Goal: Navigation & Orientation: Find specific page/section

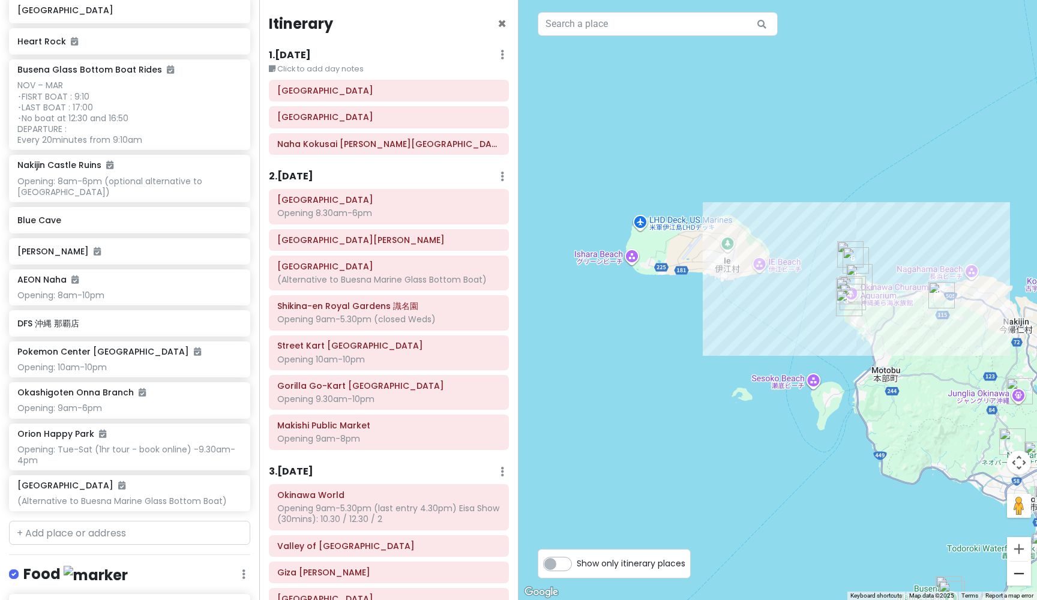
click at [1024, 569] on button "Zoom out" at bounding box center [1019, 574] width 24 height 24
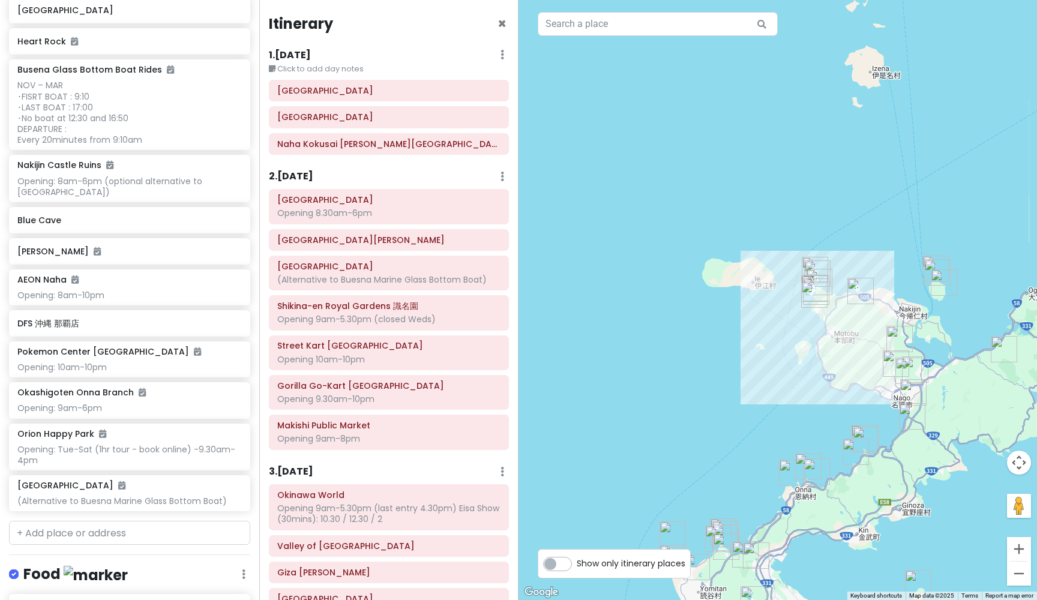
click at [1024, 569] on button "Zoom out" at bounding box center [1019, 574] width 24 height 24
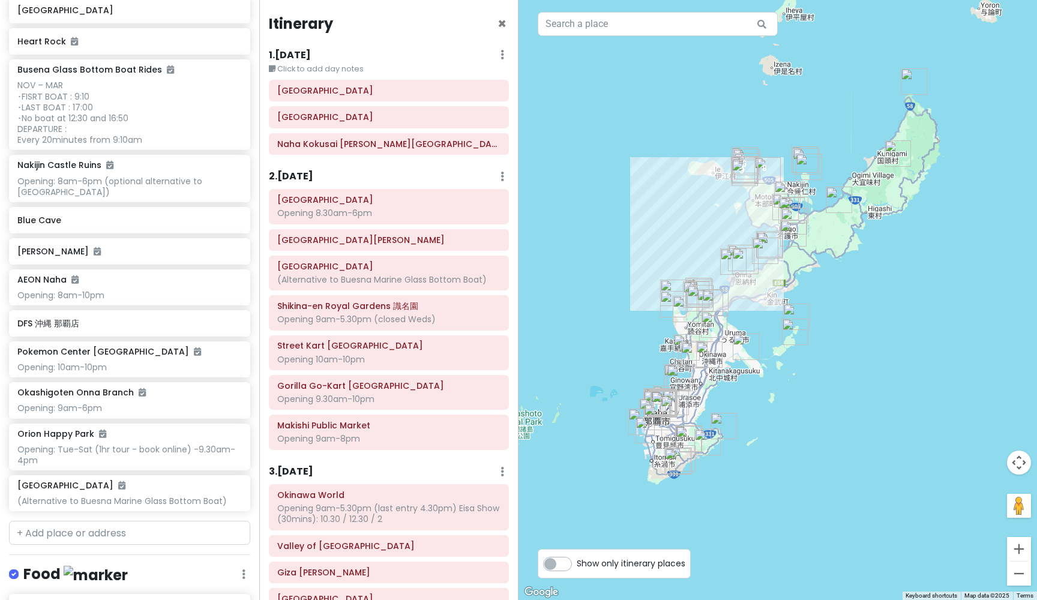
drag, startPoint x: 778, startPoint y: 340, endPoint x: 724, endPoint y: 221, distance: 130.3
click at [312, 173] on h6 "2 . [DATE]" at bounding box center [291, 176] width 44 height 13
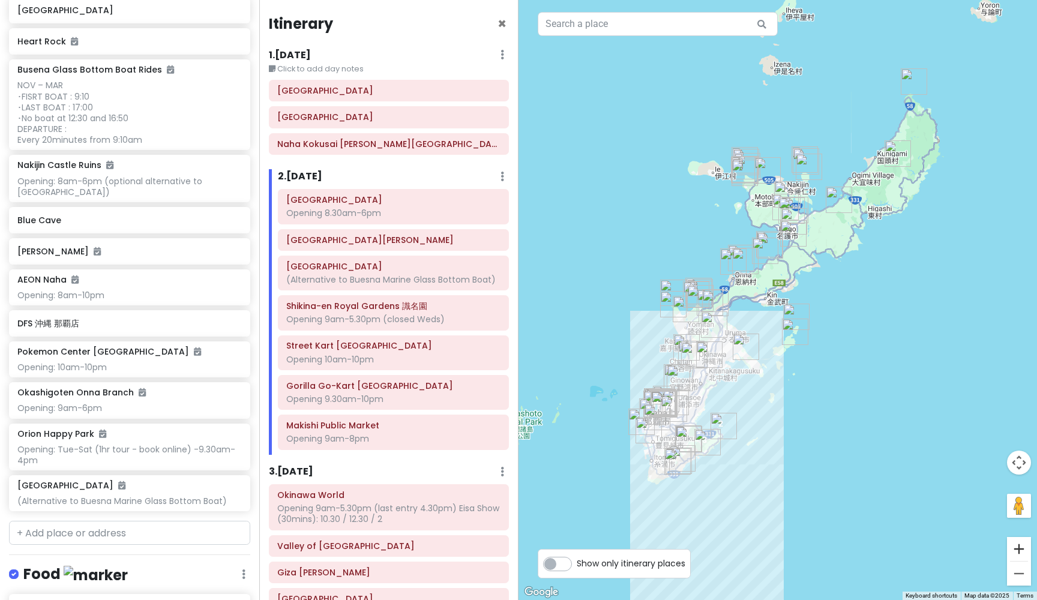
click at [1021, 550] on button "Zoom in" at bounding box center [1019, 549] width 24 height 24
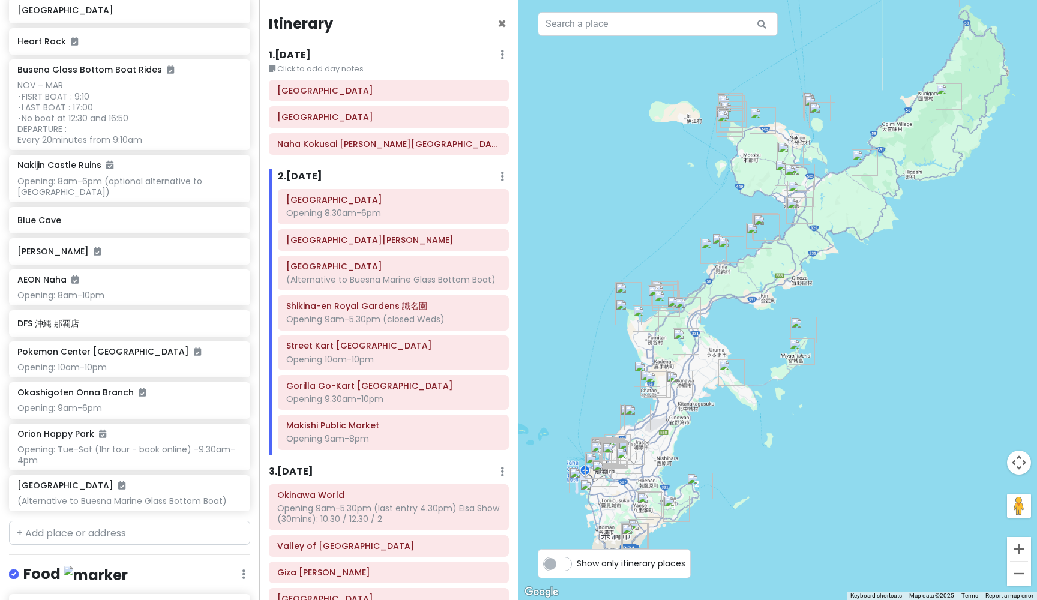
click at [1021, 550] on button "Zoom in" at bounding box center [1019, 549] width 24 height 24
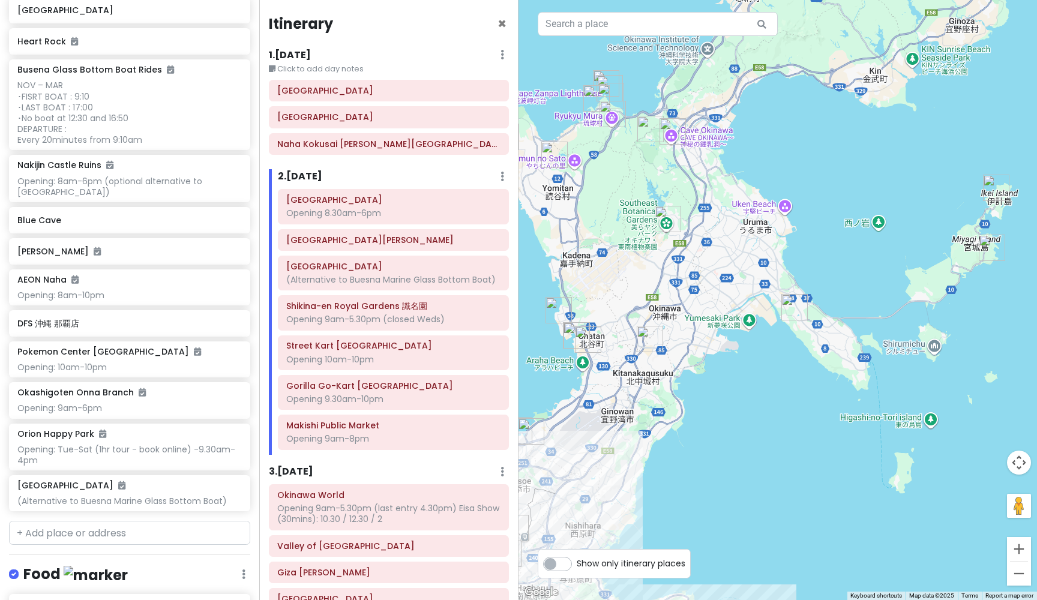
drag, startPoint x: 757, startPoint y: 355, endPoint x: 918, endPoint y: 121, distance: 284.3
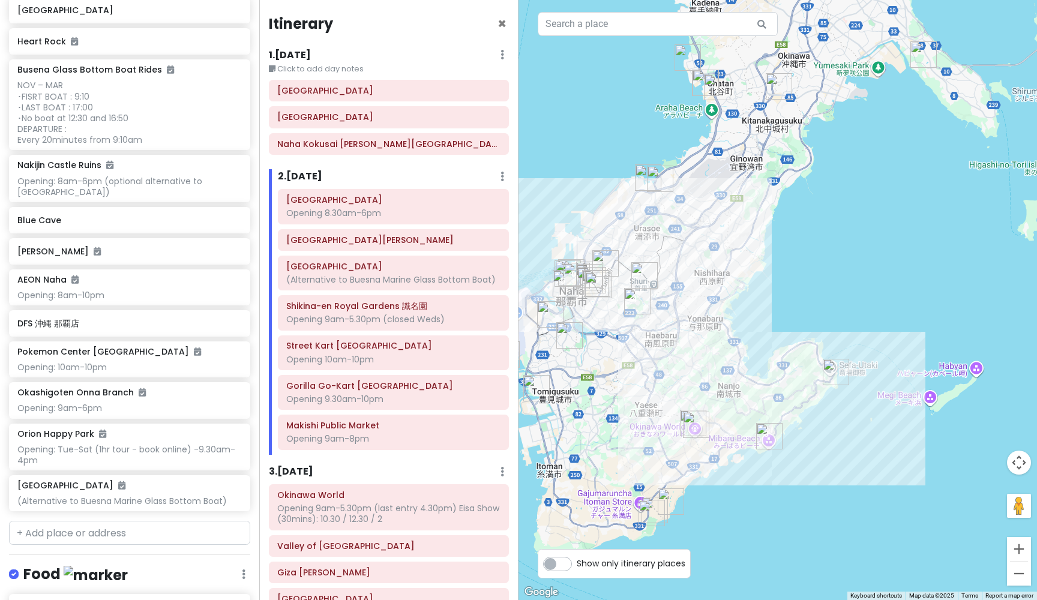
drag, startPoint x: 798, startPoint y: 407, endPoint x: 916, endPoint y: 164, distance: 269.8
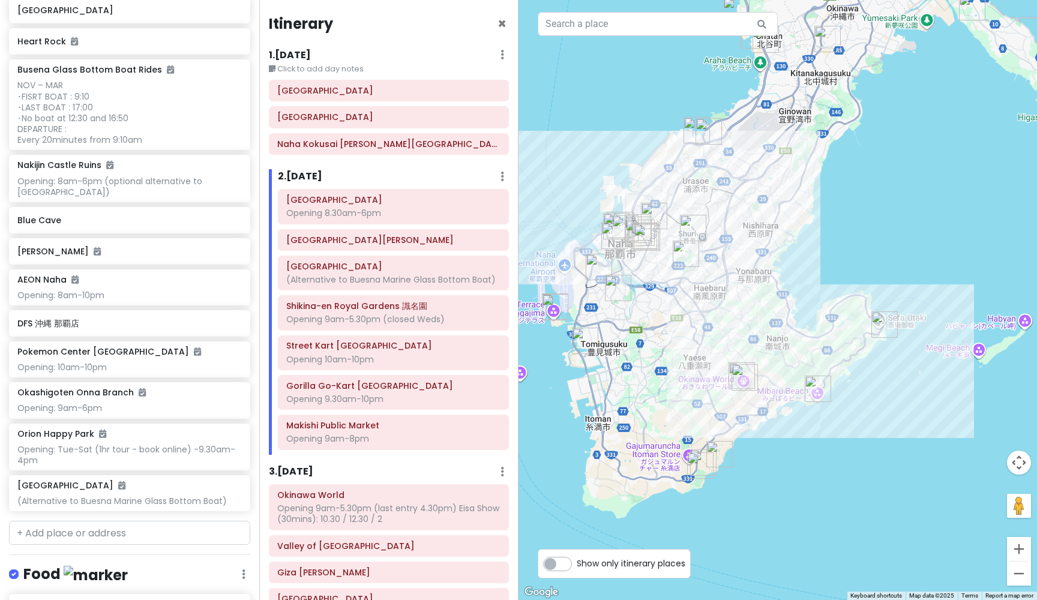
drag, startPoint x: 895, startPoint y: 254, endPoint x: 947, endPoint y: 203, distance: 72.6
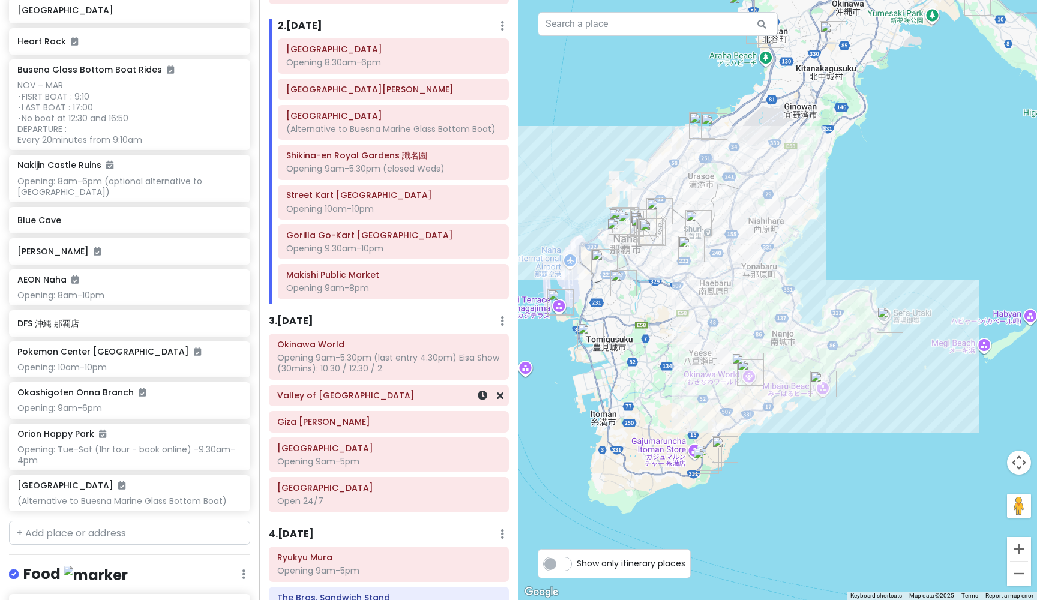
scroll to position [214, 0]
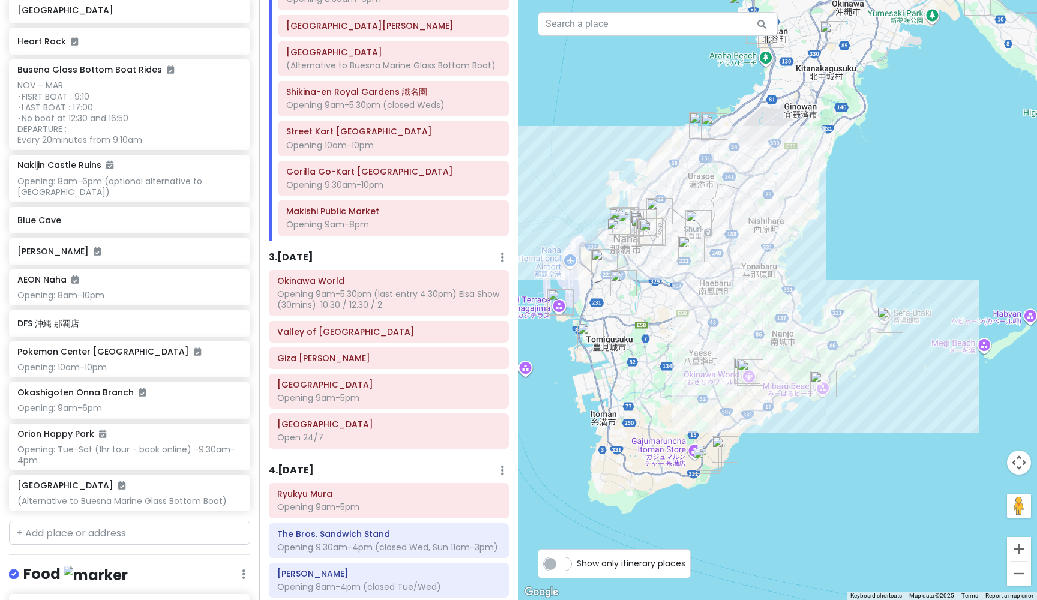
click at [311, 251] on h6 "3 . [DATE]" at bounding box center [291, 257] width 44 height 13
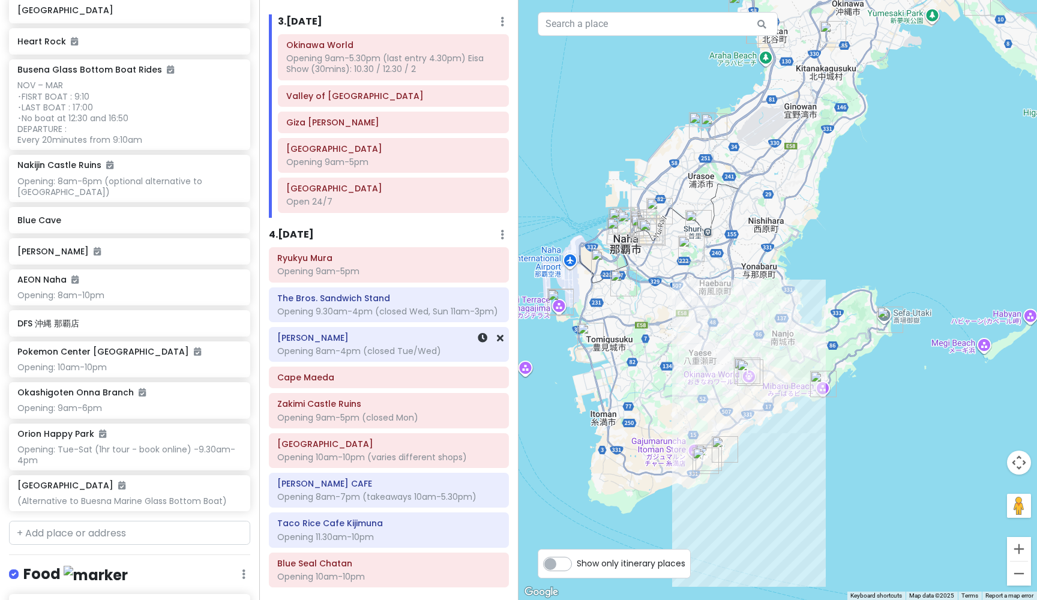
scroll to position [451, 0]
click at [305, 229] on h6 "4 . [DATE]" at bounding box center [291, 233] width 45 height 13
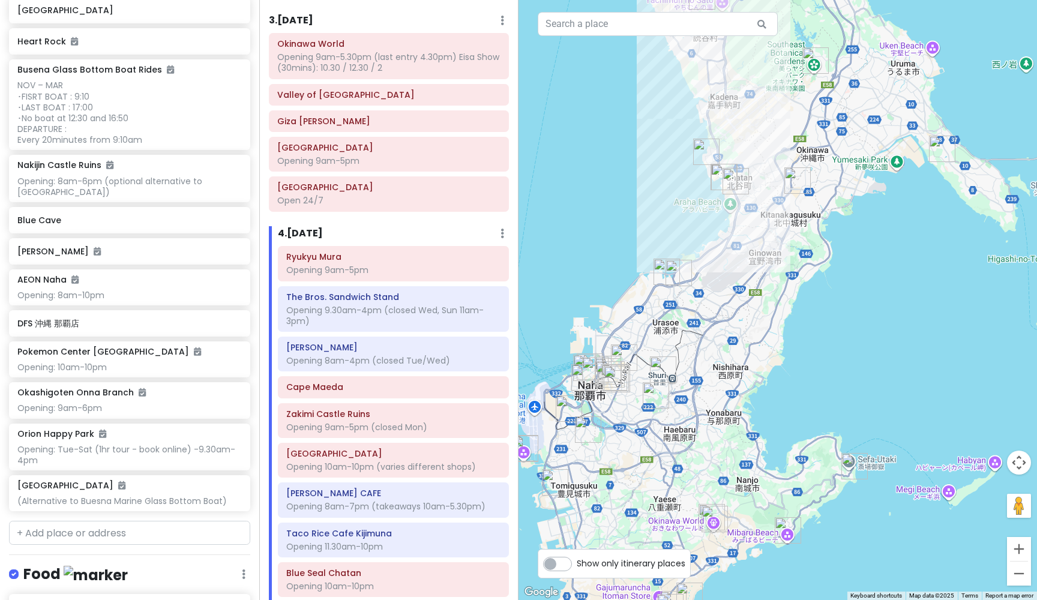
drag, startPoint x: 934, startPoint y: 177, endPoint x: 897, endPoint y: 341, distance: 168.2
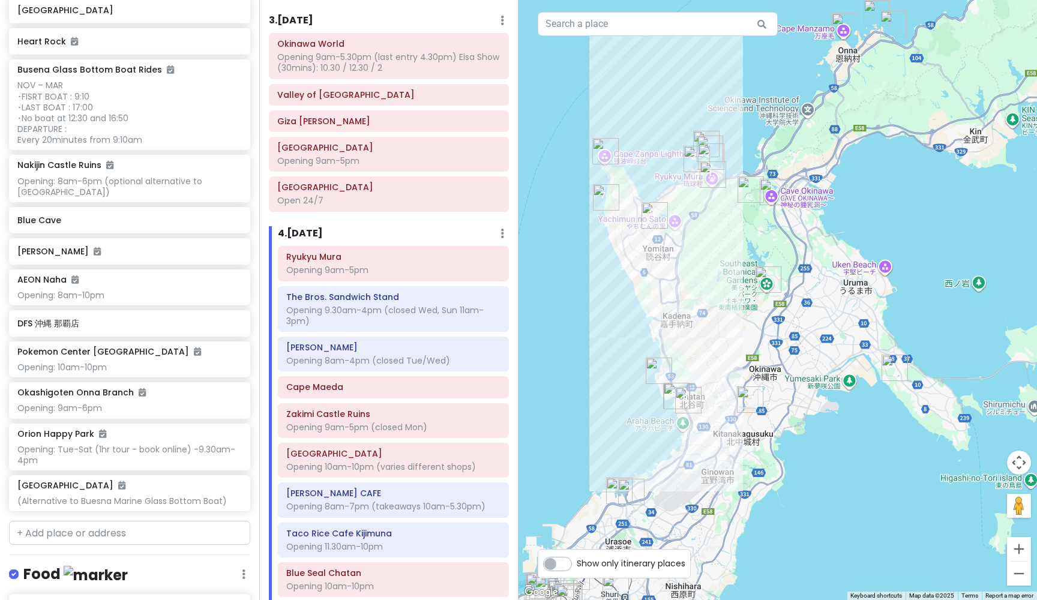
drag, startPoint x: 938, startPoint y: 262, endPoint x: 893, endPoint y: 465, distance: 207.8
click at [893, 465] on div at bounding box center [778, 300] width 519 height 600
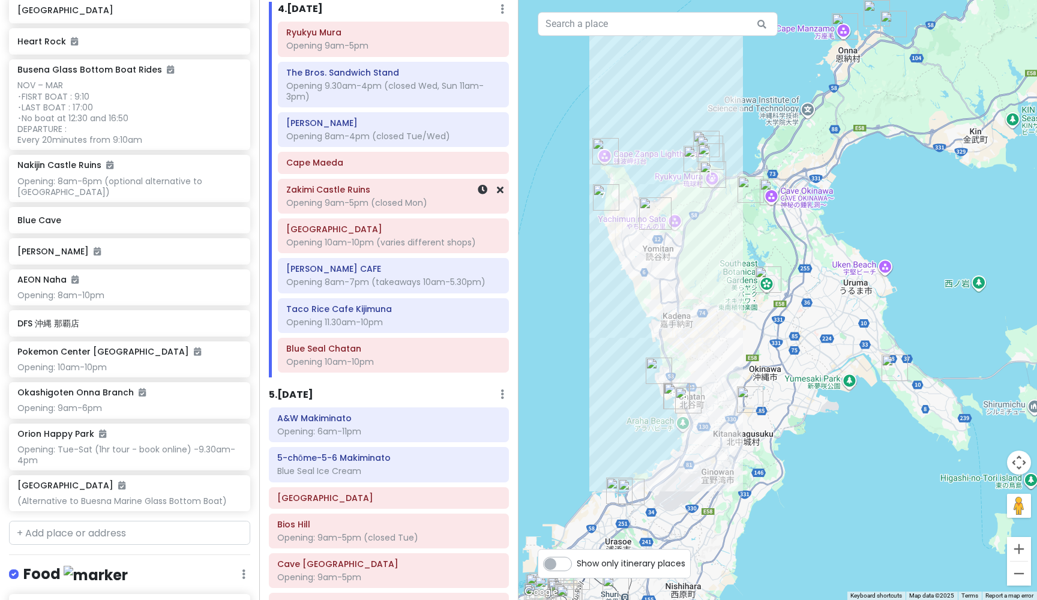
scroll to position [696, 0]
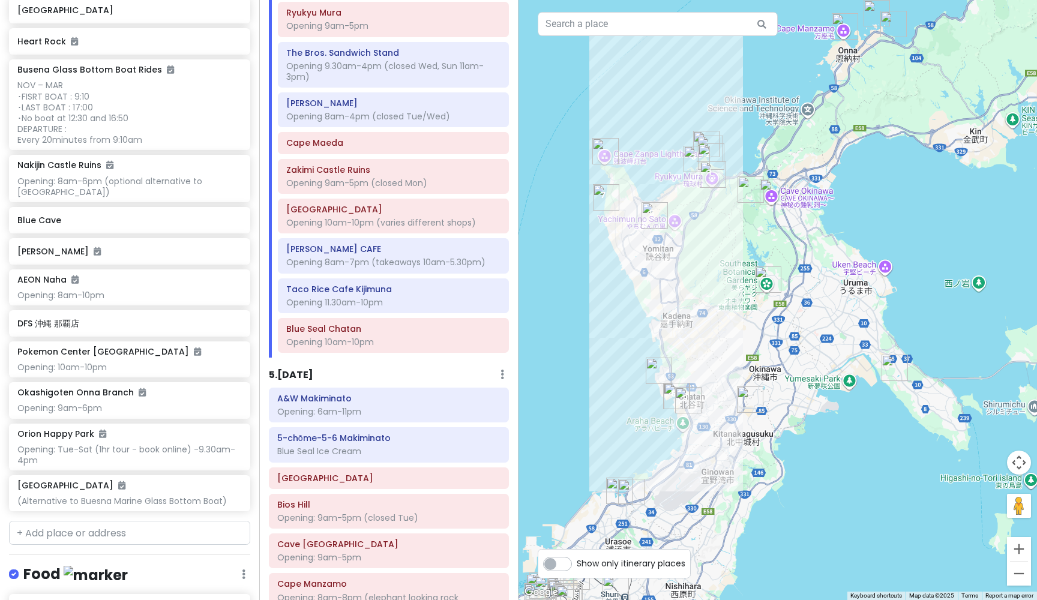
click at [305, 369] on h6 "5 . [DATE]" at bounding box center [291, 375] width 44 height 13
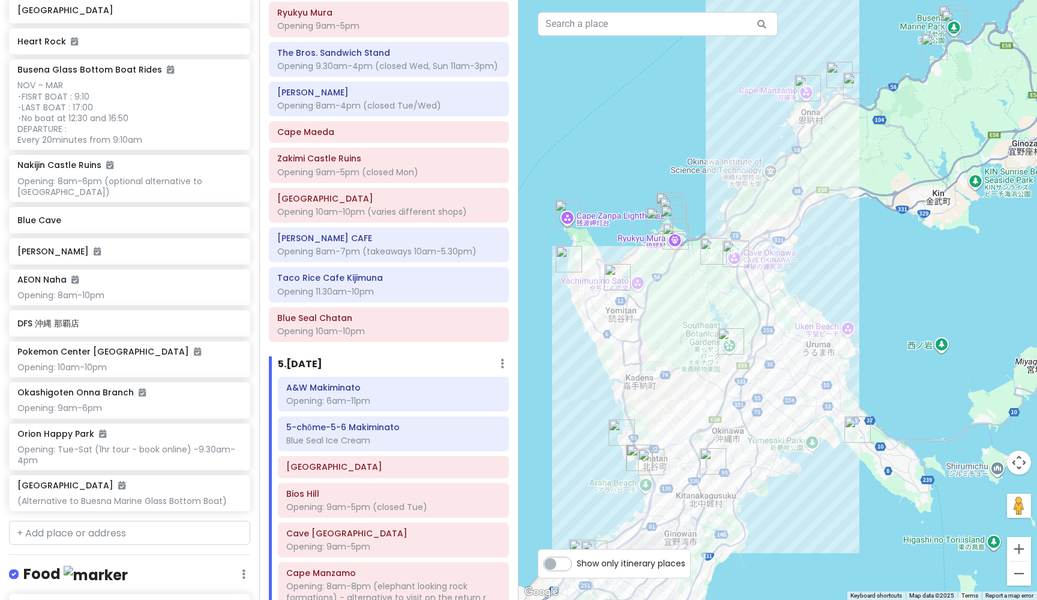
drag, startPoint x: 966, startPoint y: 107, endPoint x: 928, endPoint y: 170, distance: 73.5
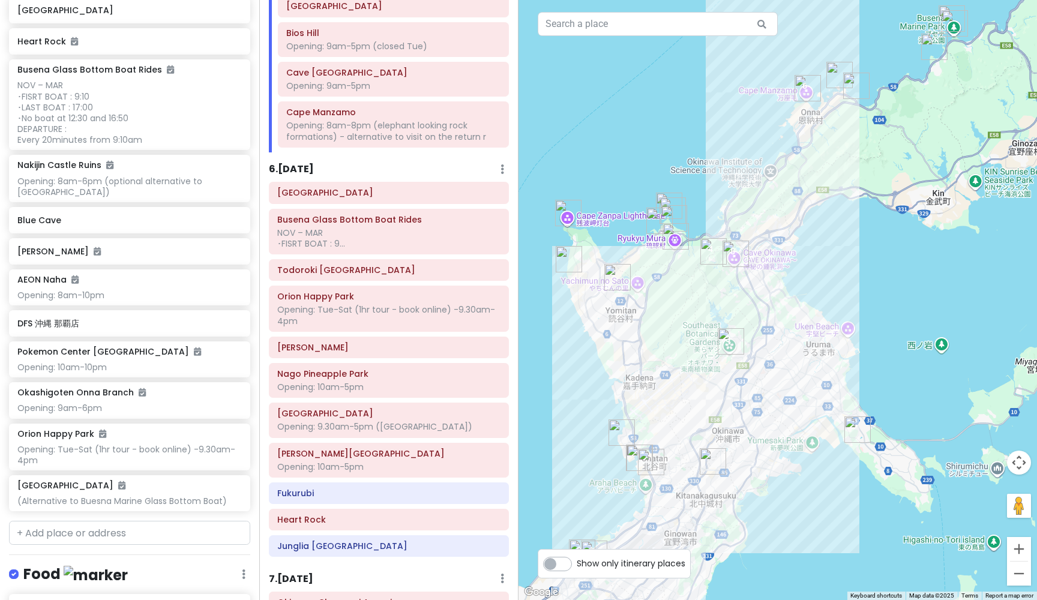
scroll to position [1163, 0]
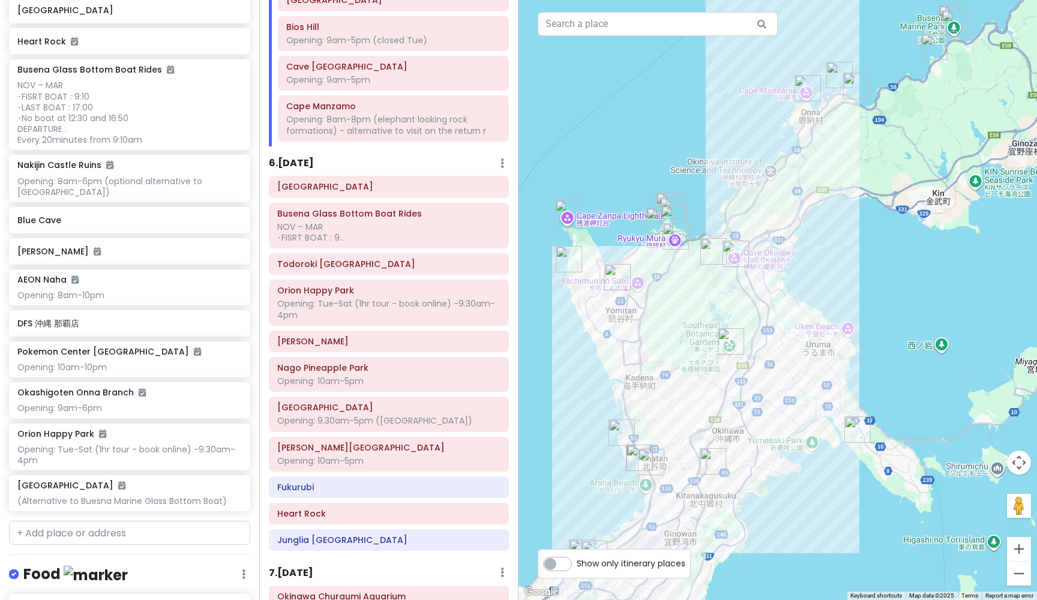
click at [302, 157] on h6 "6 . [DATE]" at bounding box center [291, 163] width 45 height 13
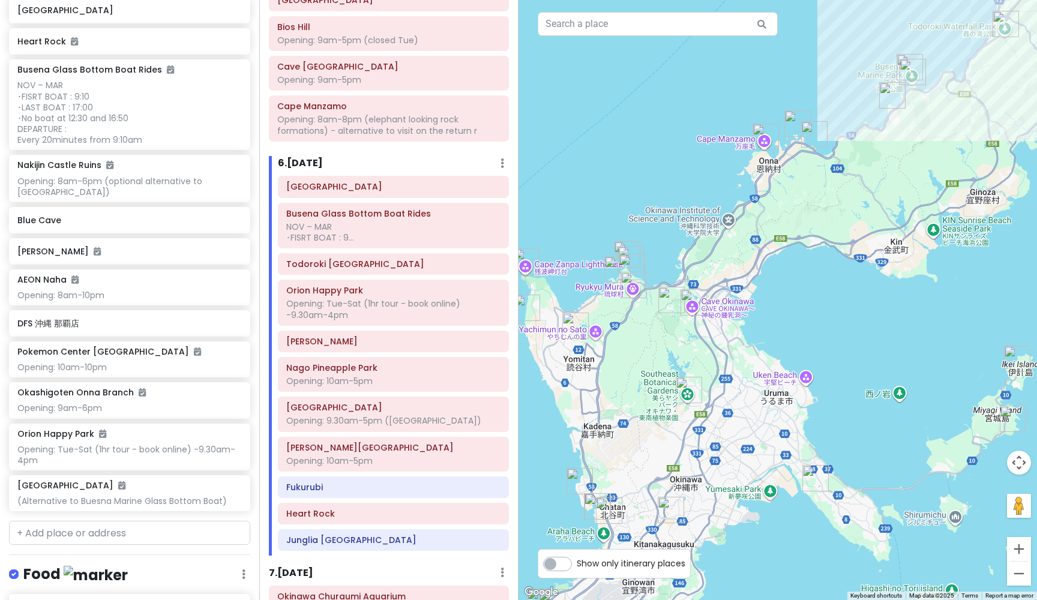
drag, startPoint x: 840, startPoint y: 304, endPoint x: 783, endPoint y: 366, distance: 84.1
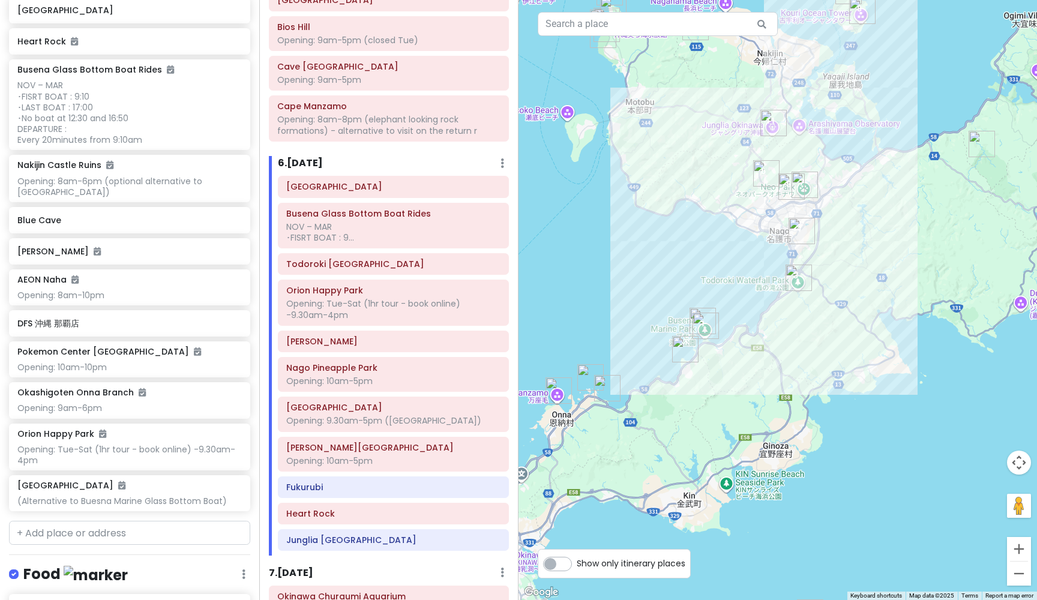
drag, startPoint x: 963, startPoint y: 220, endPoint x: 769, endPoint y: 460, distance: 309.0
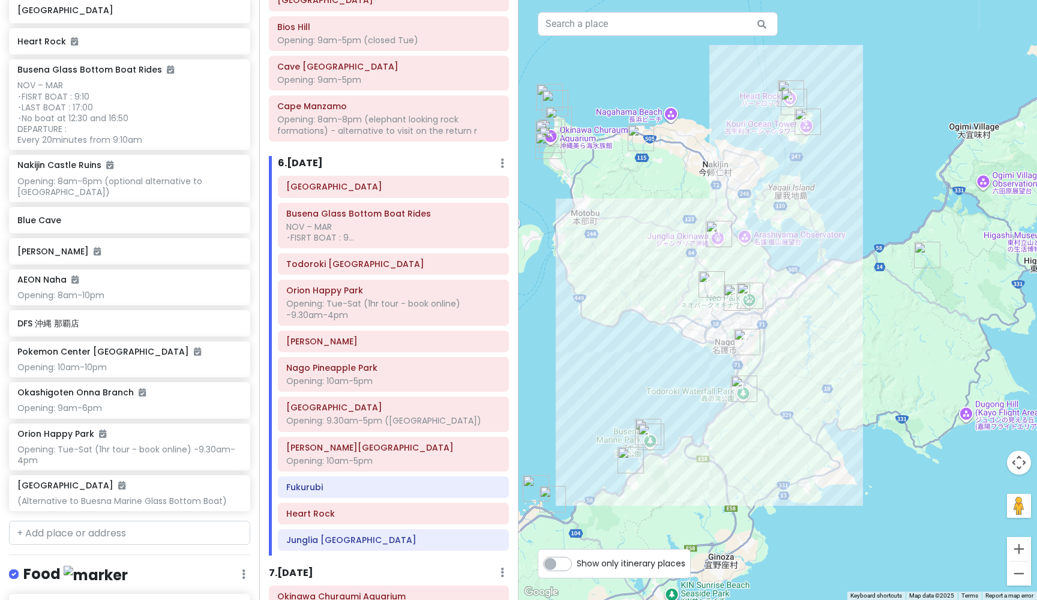
drag, startPoint x: 889, startPoint y: 303, endPoint x: 833, endPoint y: 417, distance: 126.4
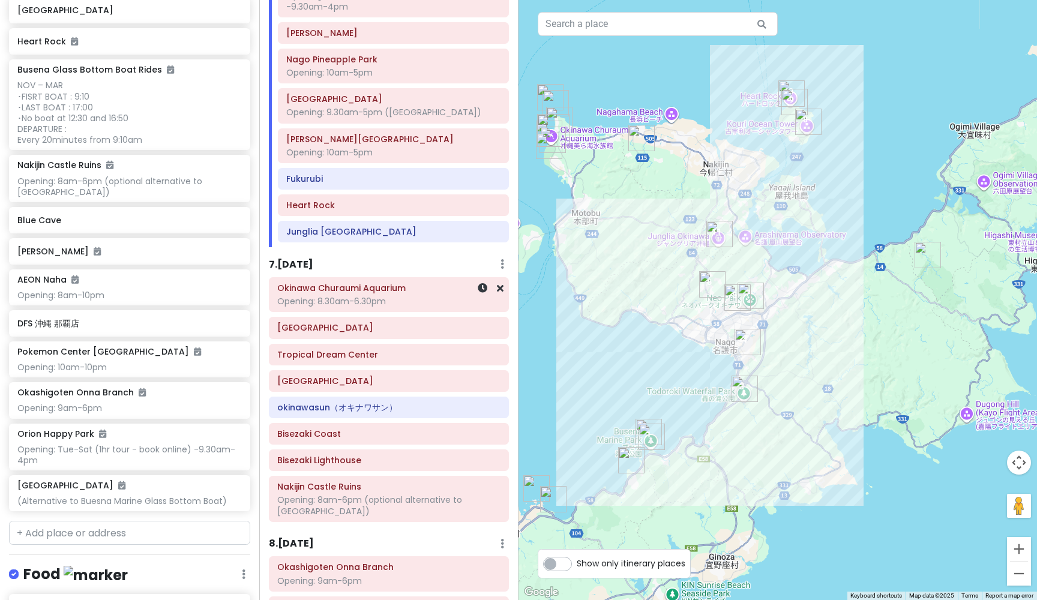
scroll to position [1476, 0]
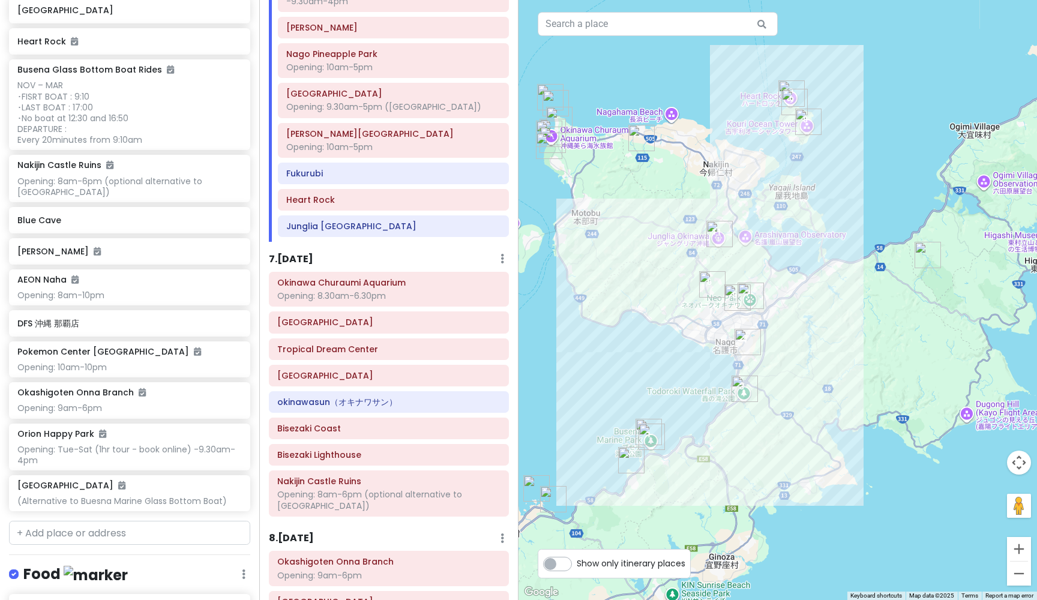
click at [311, 253] on h6 "7 . [DATE]" at bounding box center [291, 259] width 44 height 13
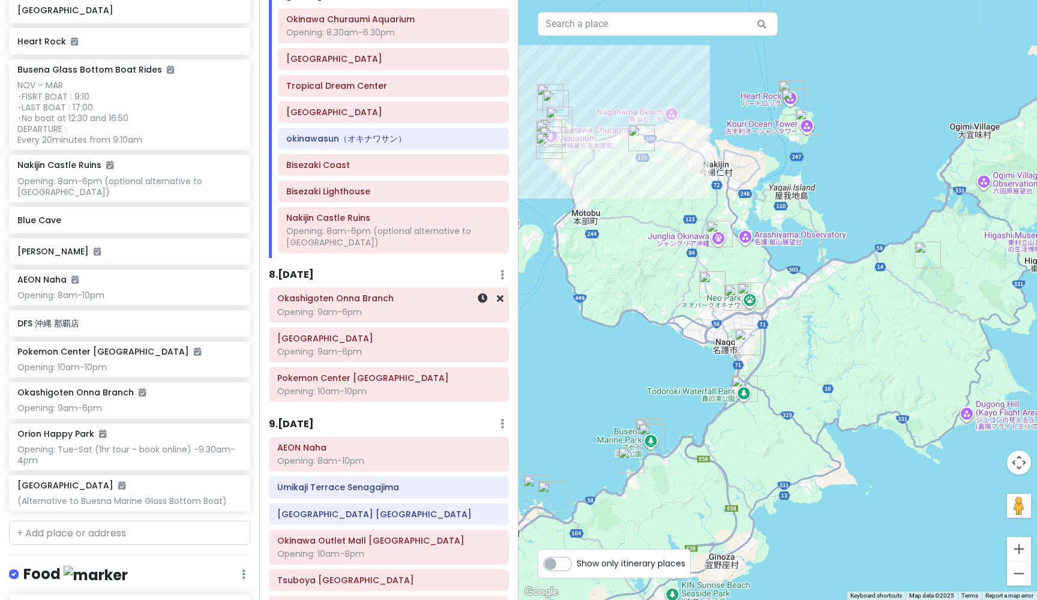
scroll to position [1743, 0]
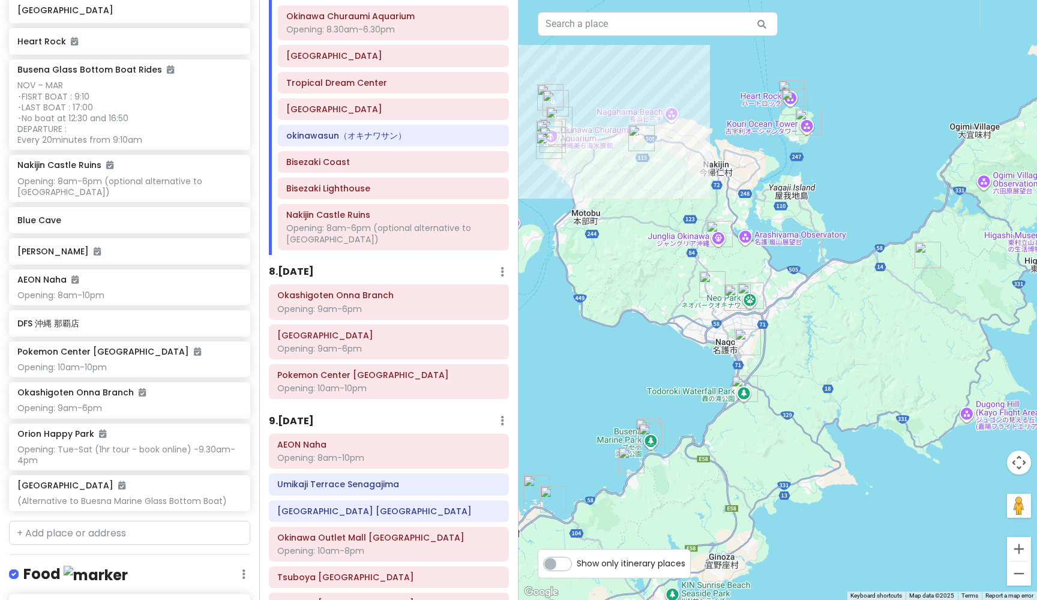
click at [304, 266] on h6 "8 . [DATE]" at bounding box center [291, 272] width 45 height 13
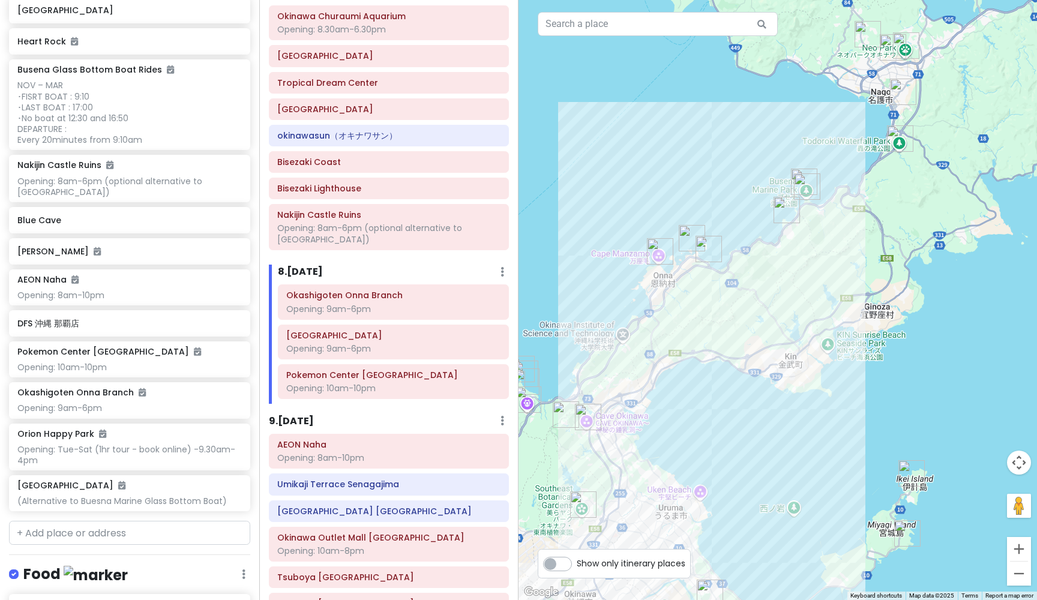
drag, startPoint x: 881, startPoint y: 485, endPoint x: 1036, endPoint y: 233, distance: 296.1
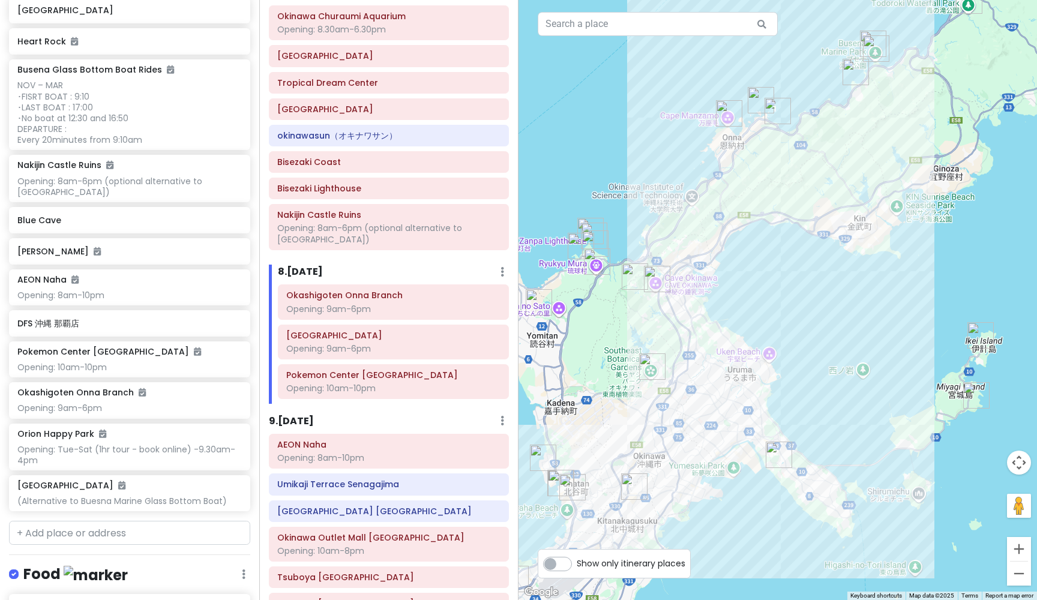
drag, startPoint x: 943, startPoint y: 319, endPoint x: 1012, endPoint y: 180, distance: 155.1
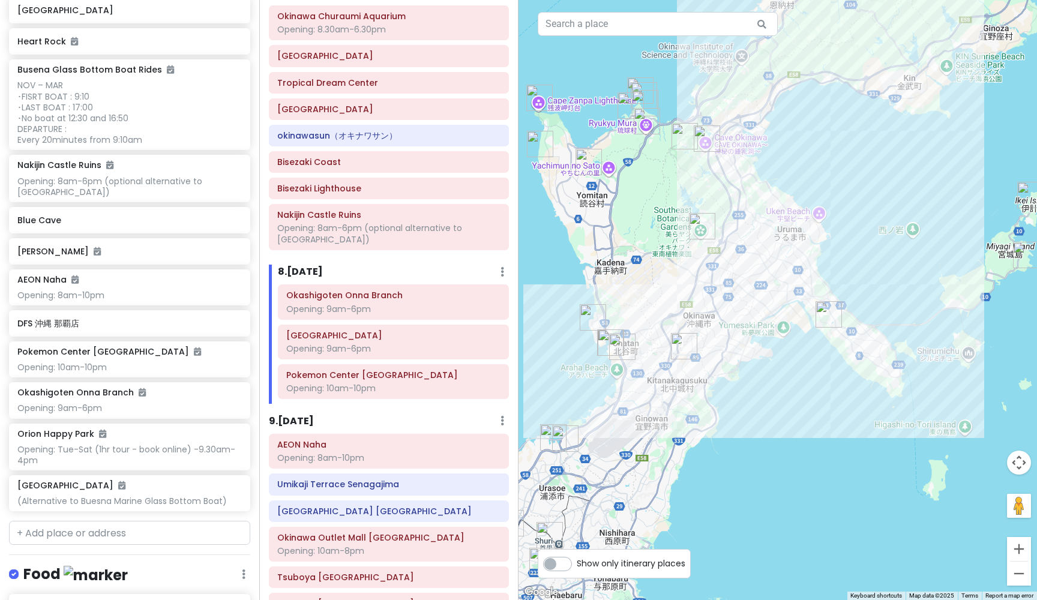
drag, startPoint x: 892, startPoint y: 368, endPoint x: 942, endPoint y: 227, distance: 149.2
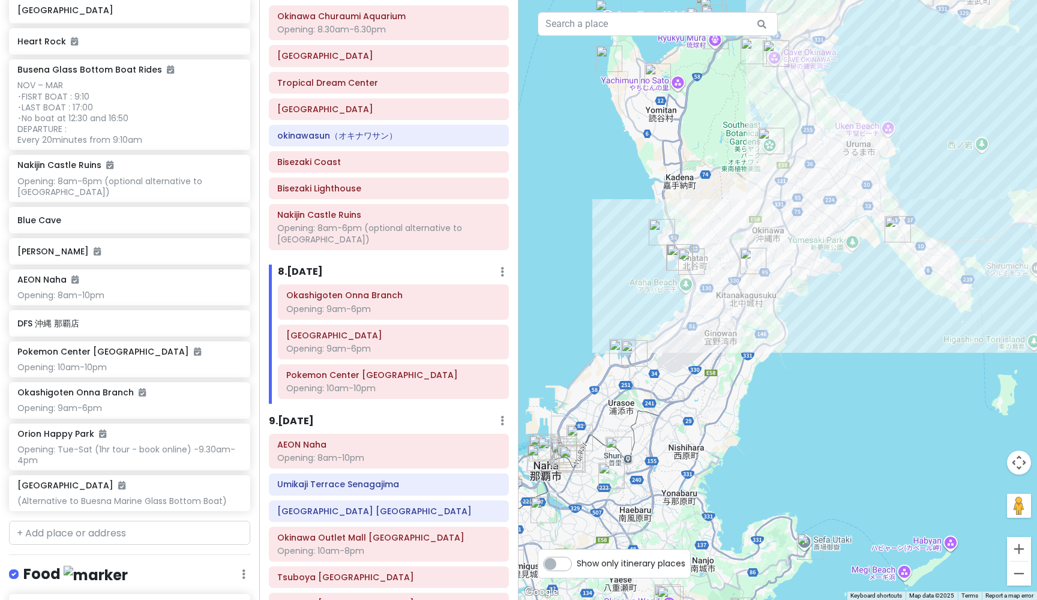
drag, startPoint x: 751, startPoint y: 448, endPoint x: 820, endPoint y: 361, distance: 111.4
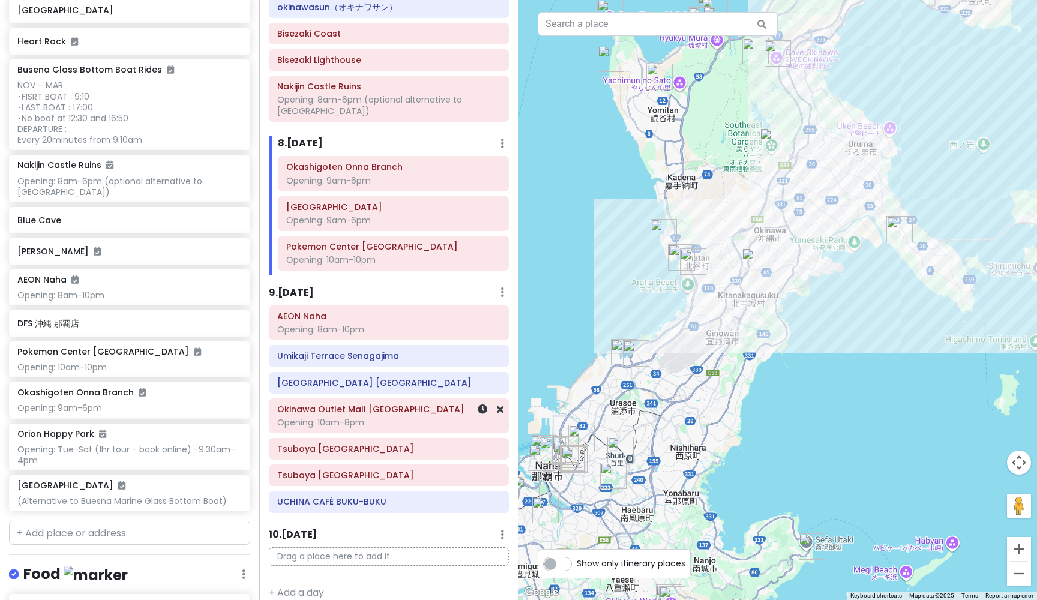
scroll to position [1871, 0]
click at [314, 287] on h6 "9 . [DATE]" at bounding box center [291, 293] width 45 height 13
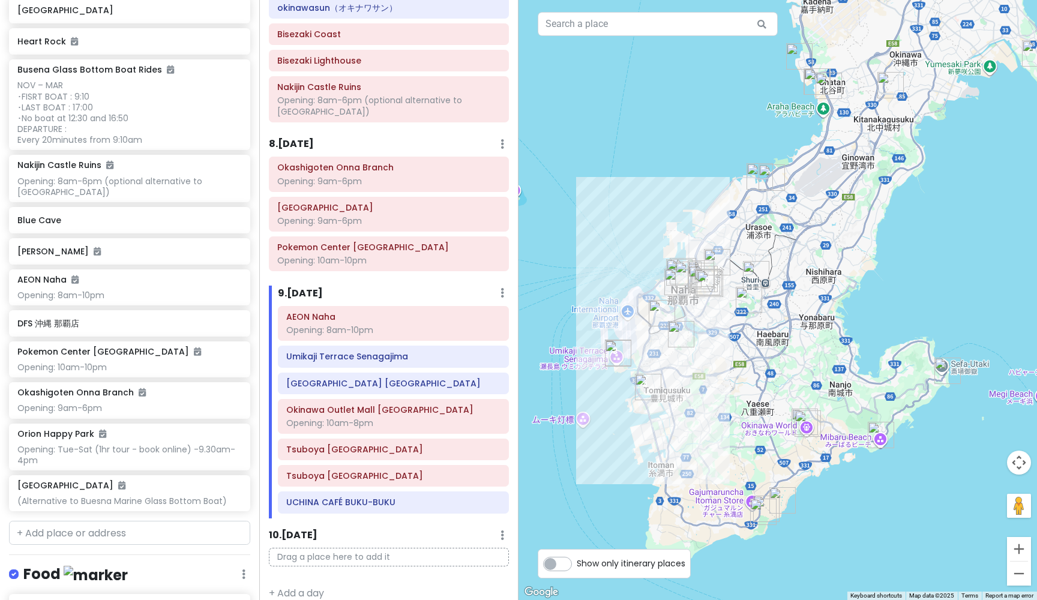
drag, startPoint x: 801, startPoint y: 470, endPoint x: 939, endPoint y: 292, distance: 225.0
click at [1023, 550] on button "Zoom in" at bounding box center [1019, 549] width 24 height 24
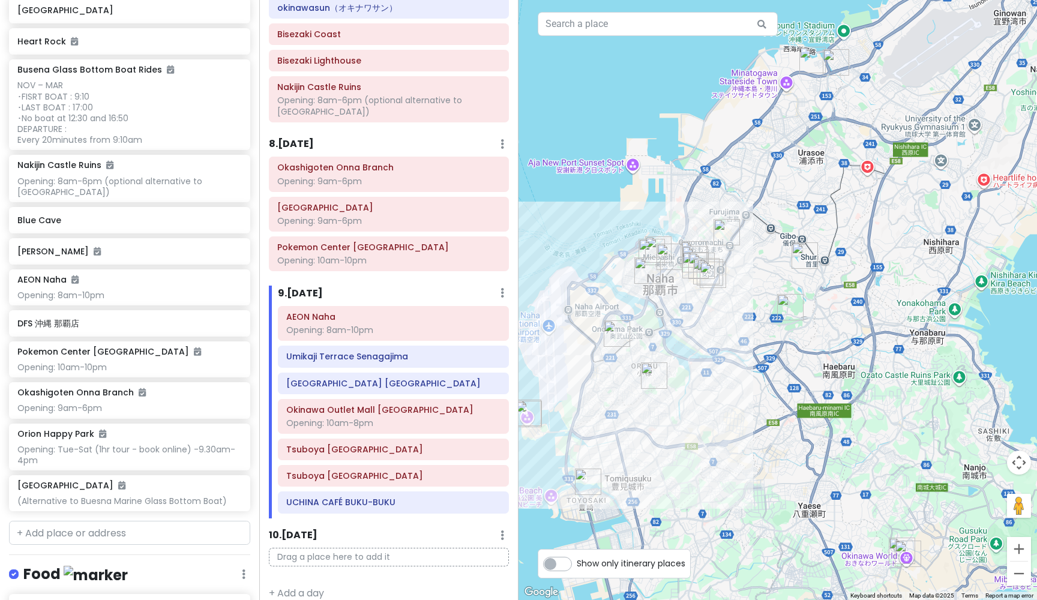
drag, startPoint x: 681, startPoint y: 421, endPoint x: 752, endPoint y: 418, distance: 70.9
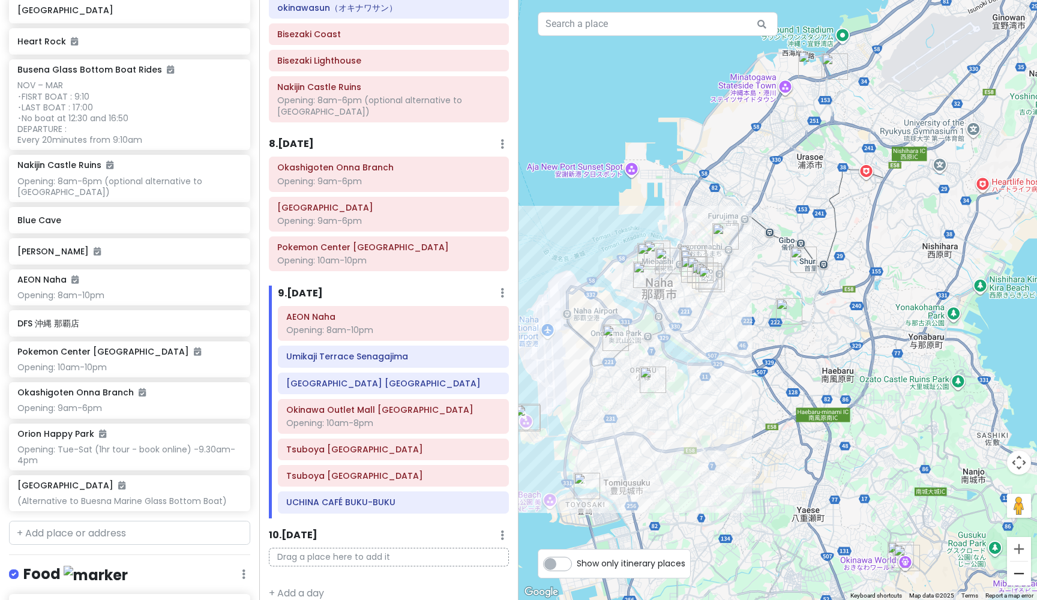
click at [1018, 573] on button "Zoom out" at bounding box center [1019, 574] width 24 height 24
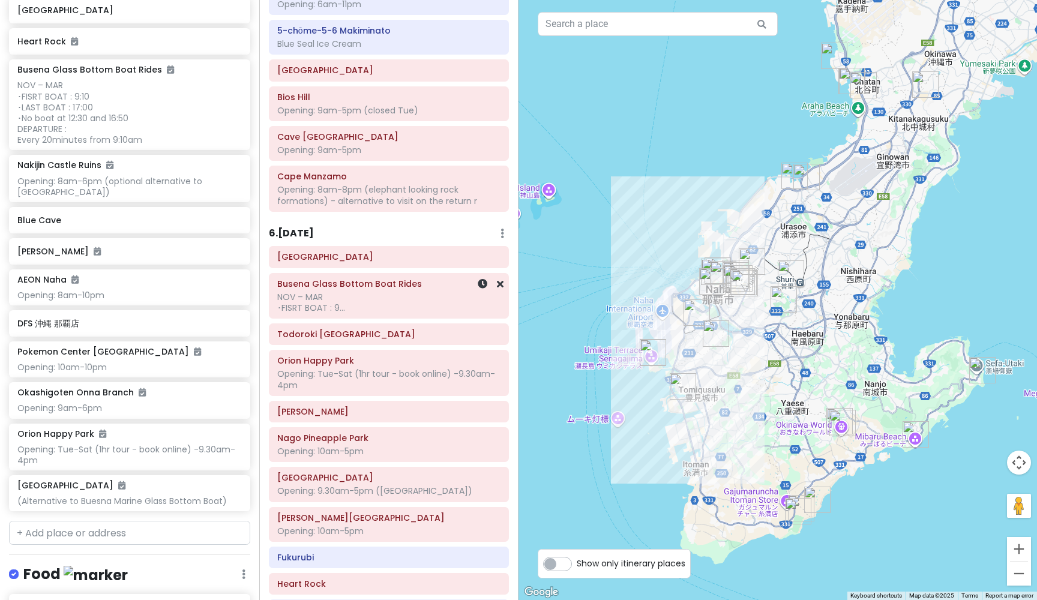
scroll to position [1088, 0]
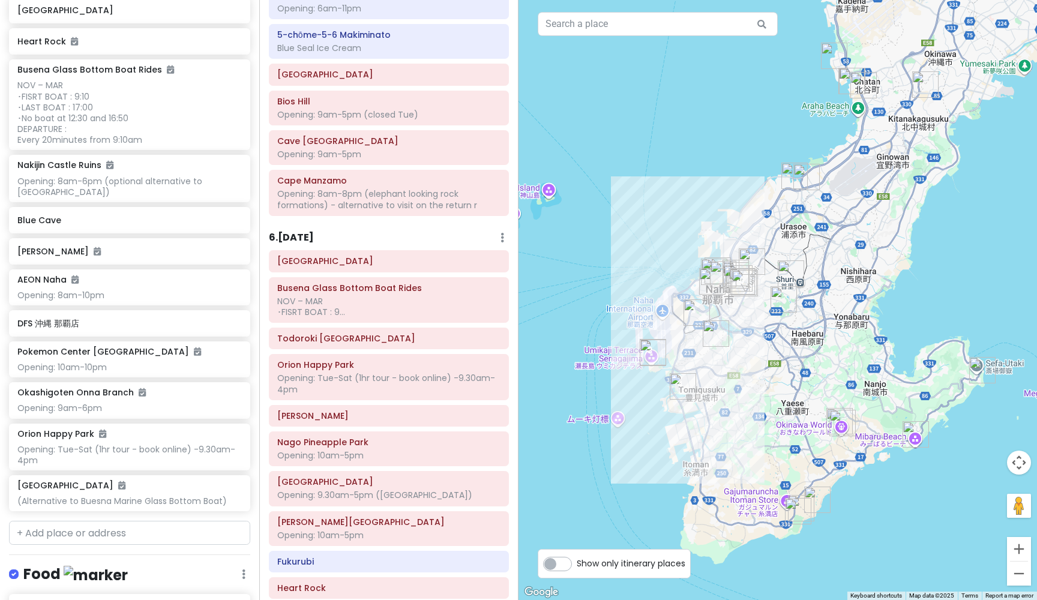
click at [907, 433] on img "Mibaru Marine Center" at bounding box center [916, 434] width 26 height 26
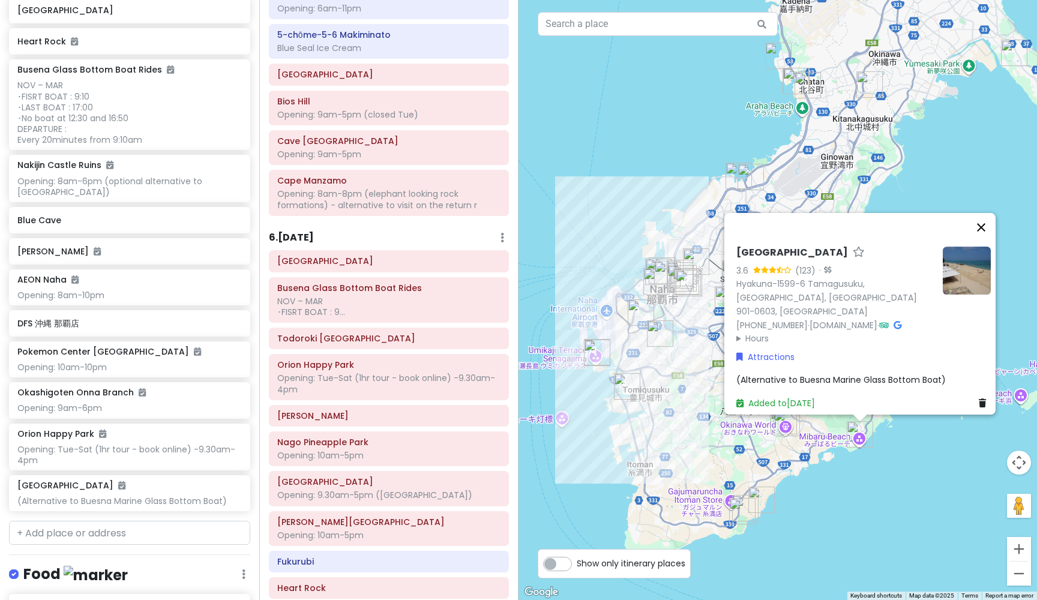
click at [988, 235] on button "Close" at bounding box center [981, 227] width 29 height 29
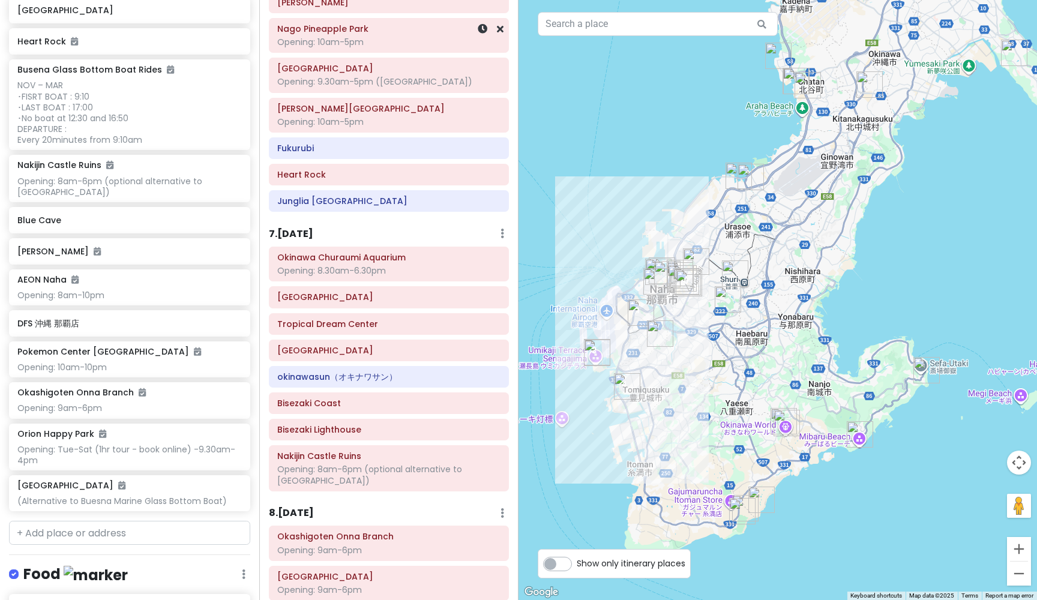
scroll to position [1510, 0]
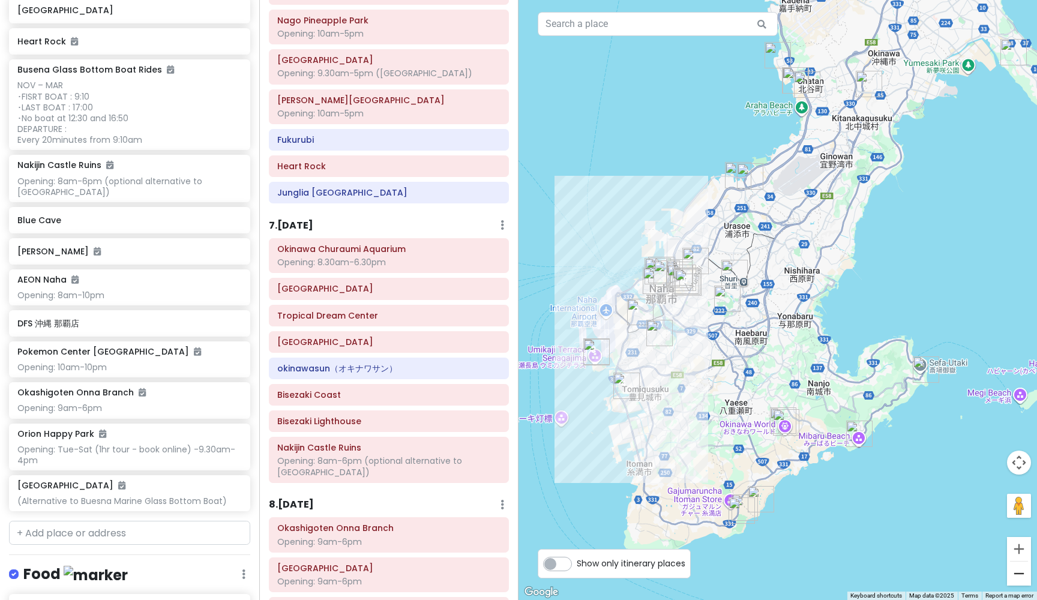
click at [1023, 574] on button "Zoom out" at bounding box center [1019, 574] width 24 height 24
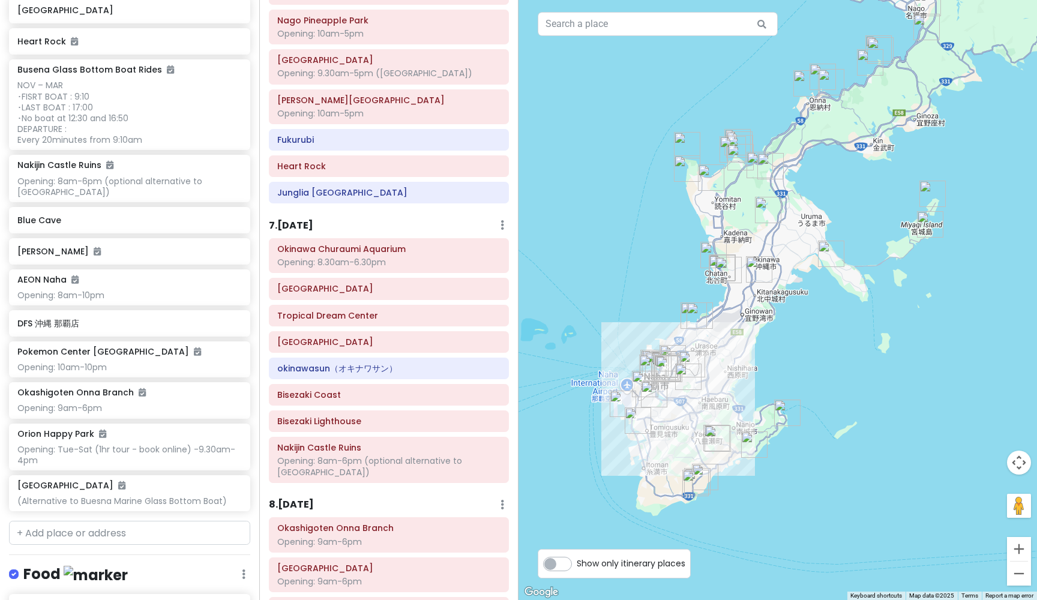
drag, startPoint x: 967, startPoint y: 241, endPoint x: 896, endPoint y: 335, distance: 118.2
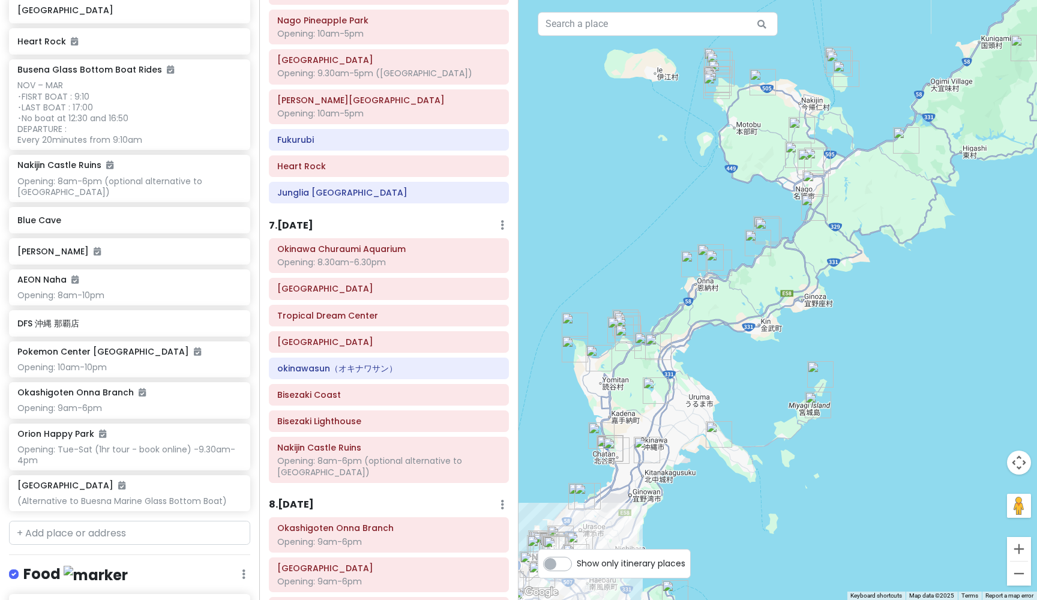
drag, startPoint x: 1018, startPoint y: 185, endPoint x: 915, endPoint y: 356, distance: 200.3
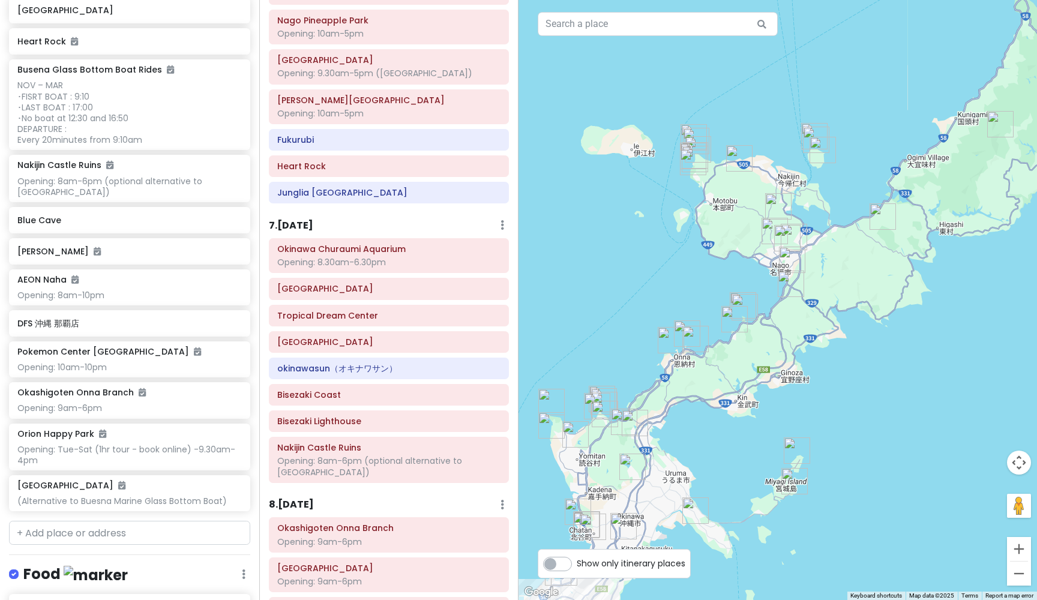
drag, startPoint x: 957, startPoint y: 333, endPoint x: 929, endPoint y: 418, distance: 89.8
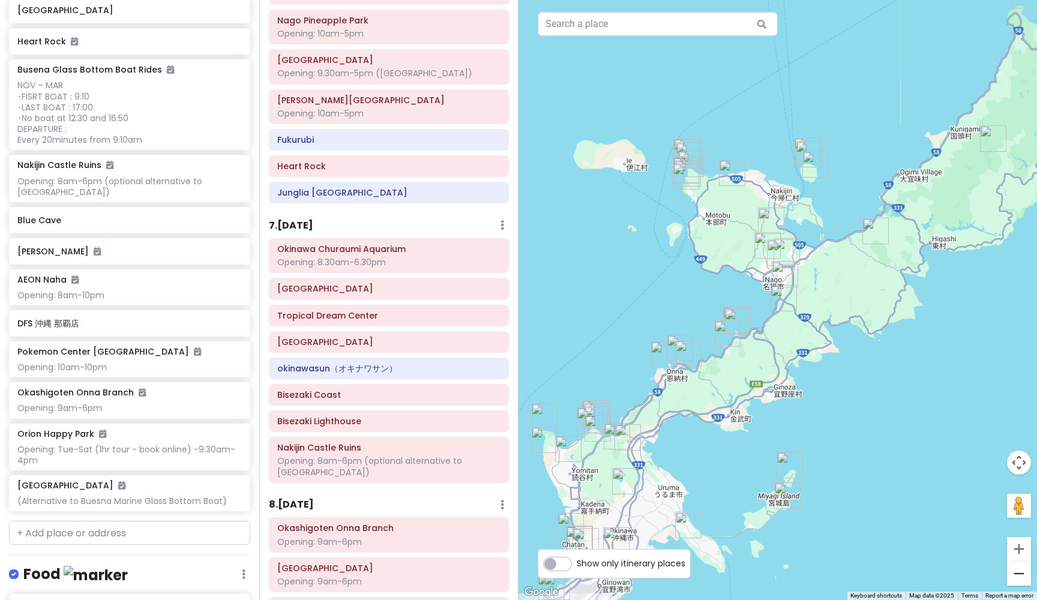
click at [1024, 577] on button "Zoom out" at bounding box center [1019, 574] width 24 height 24
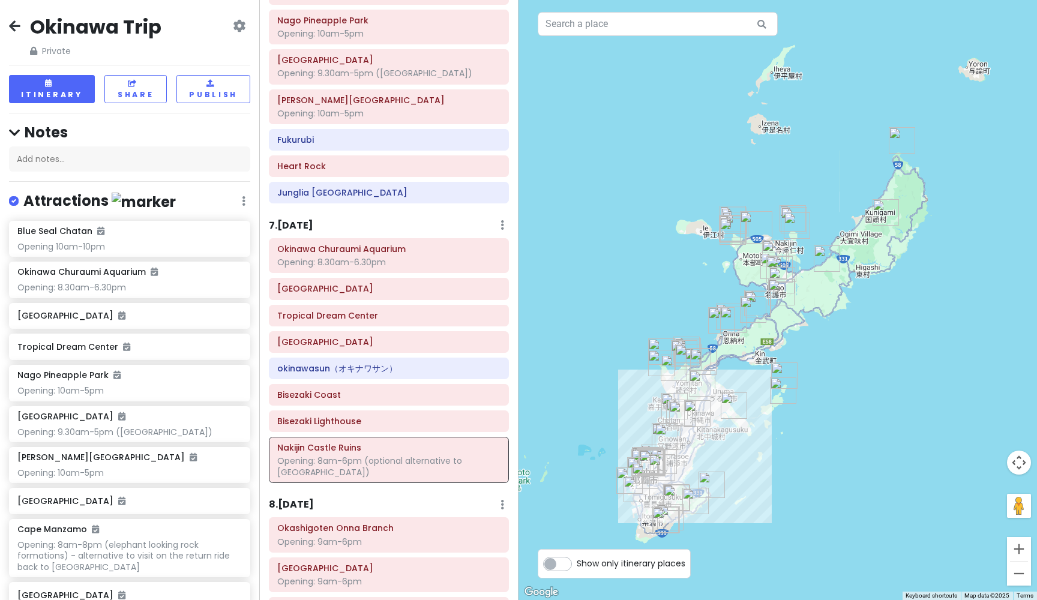
scroll to position [0, 0]
click at [16, 25] on icon at bounding box center [14, 26] width 11 height 10
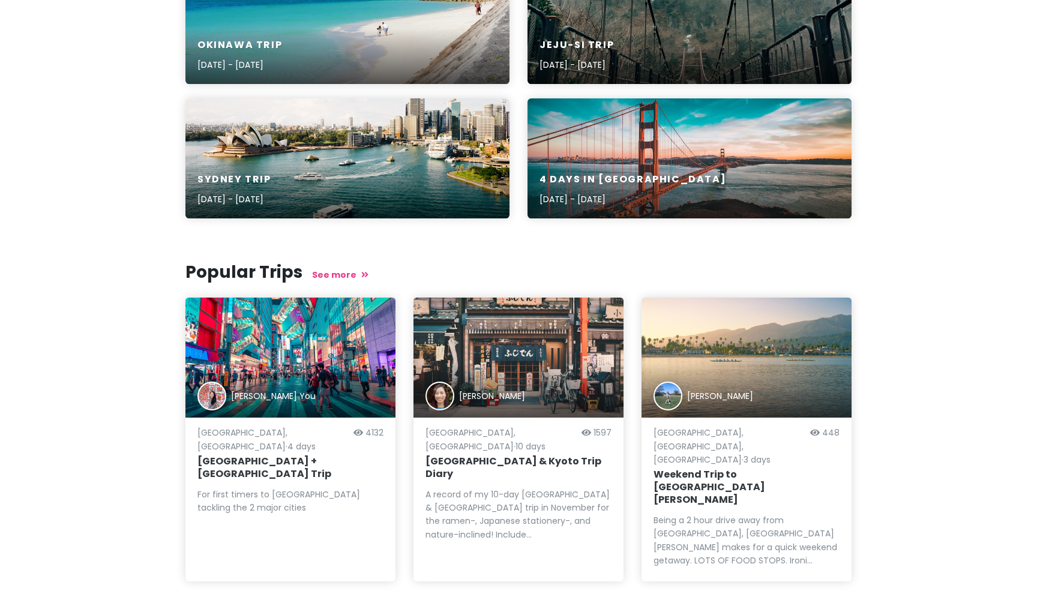
scroll to position [226, 0]
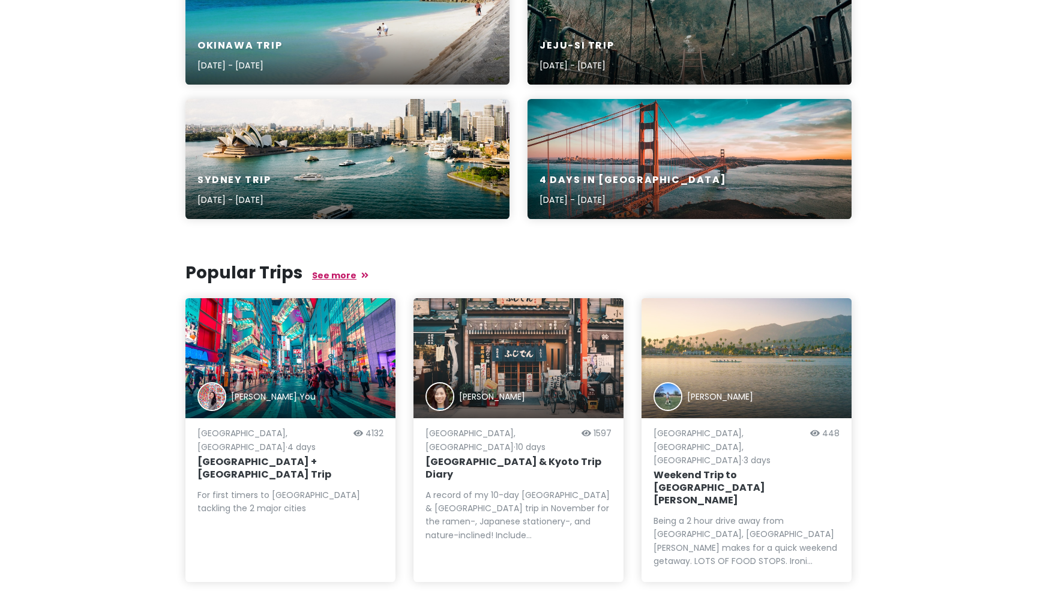
click at [336, 272] on link "See more" at bounding box center [340, 275] width 56 height 12
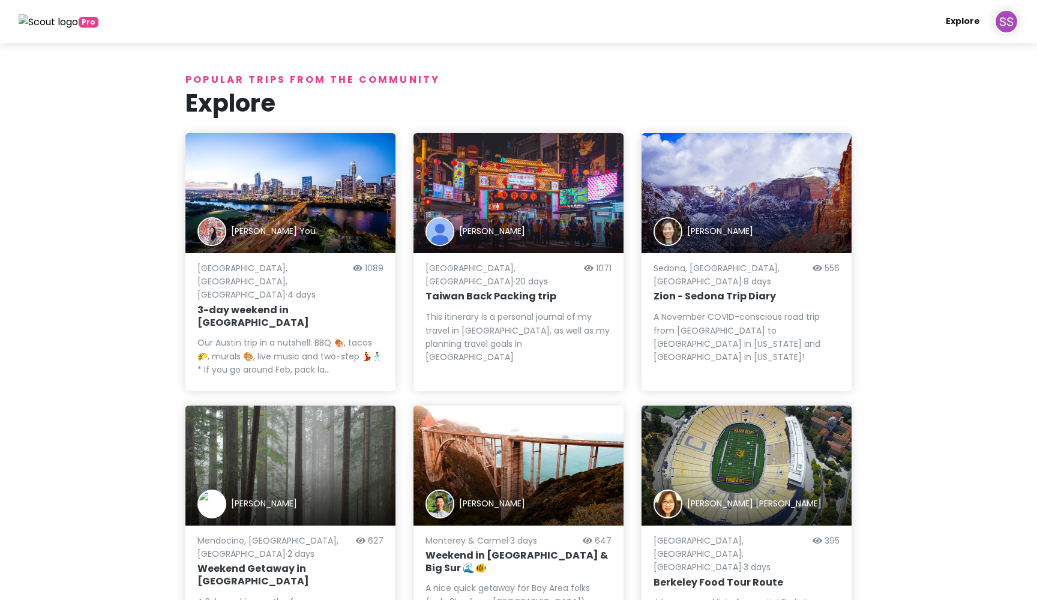
click at [962, 23] on link "Explore" at bounding box center [963, 21] width 44 height 23
click at [62, 20] on img at bounding box center [49, 22] width 60 height 16
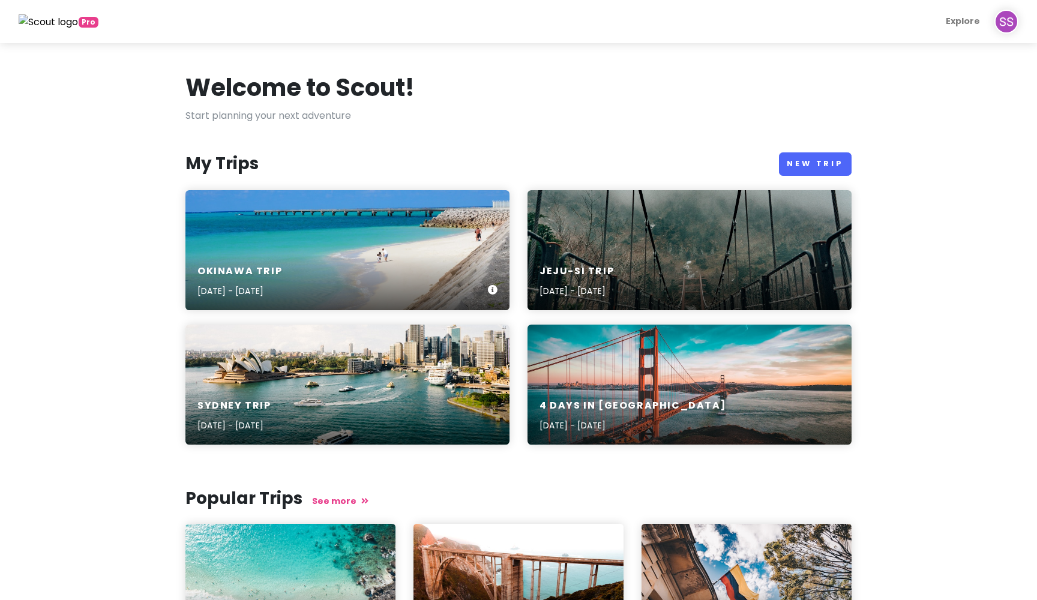
click at [365, 256] on div "Okinawa Trip [DATE] - [DATE]" at bounding box center [347, 281] width 324 height 57
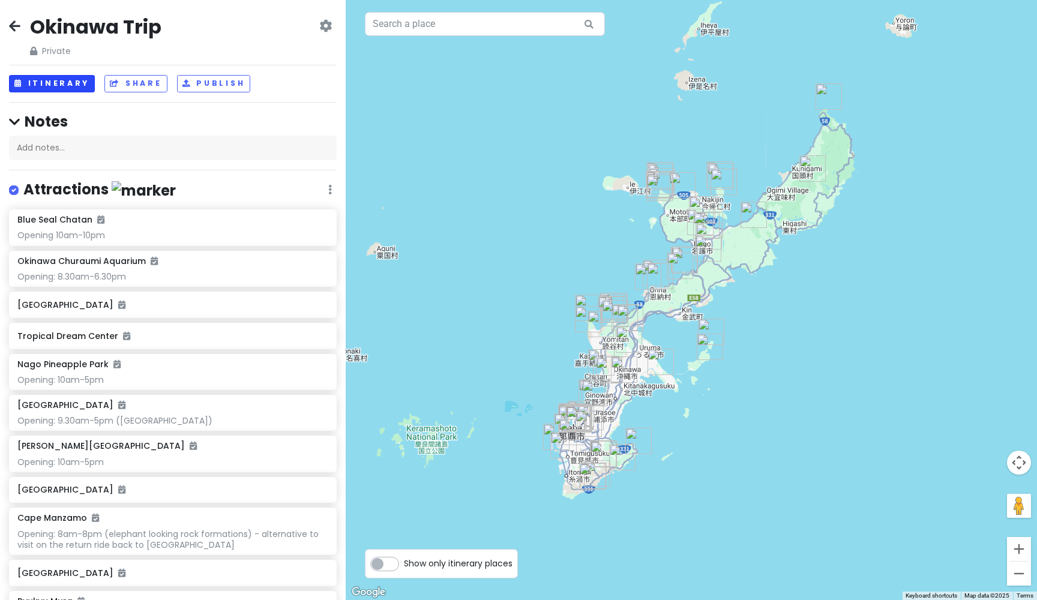
click at [53, 82] on button "Itinerary" at bounding box center [52, 83] width 86 height 17
